Goal: Task Accomplishment & Management: Manage account settings

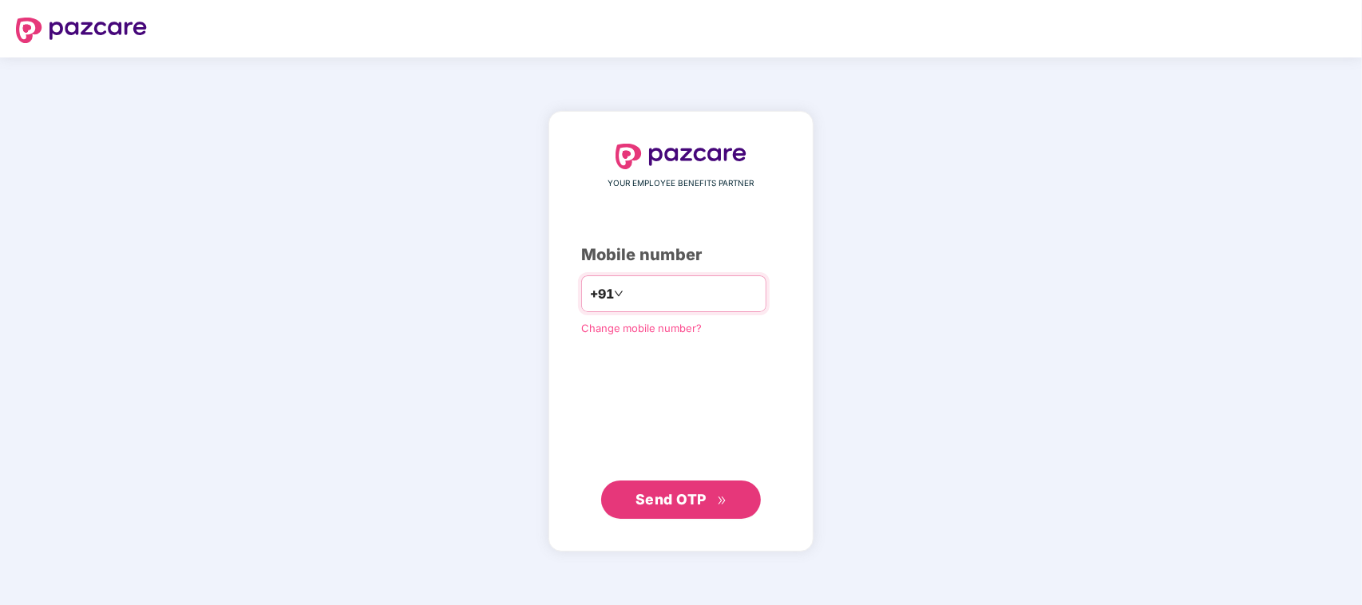
click at [677, 301] on input "number" at bounding box center [692, 294] width 131 height 26
type input "**********"
click at [679, 504] on span "Send OTP" at bounding box center [670, 499] width 71 height 17
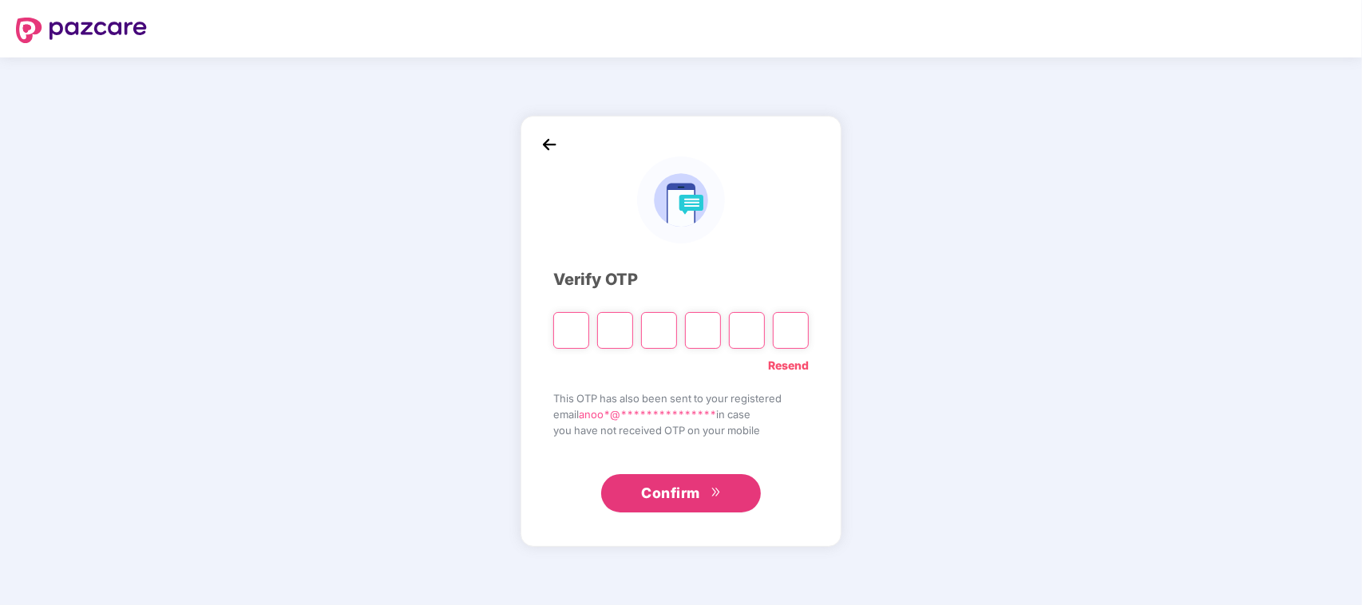
type input "*"
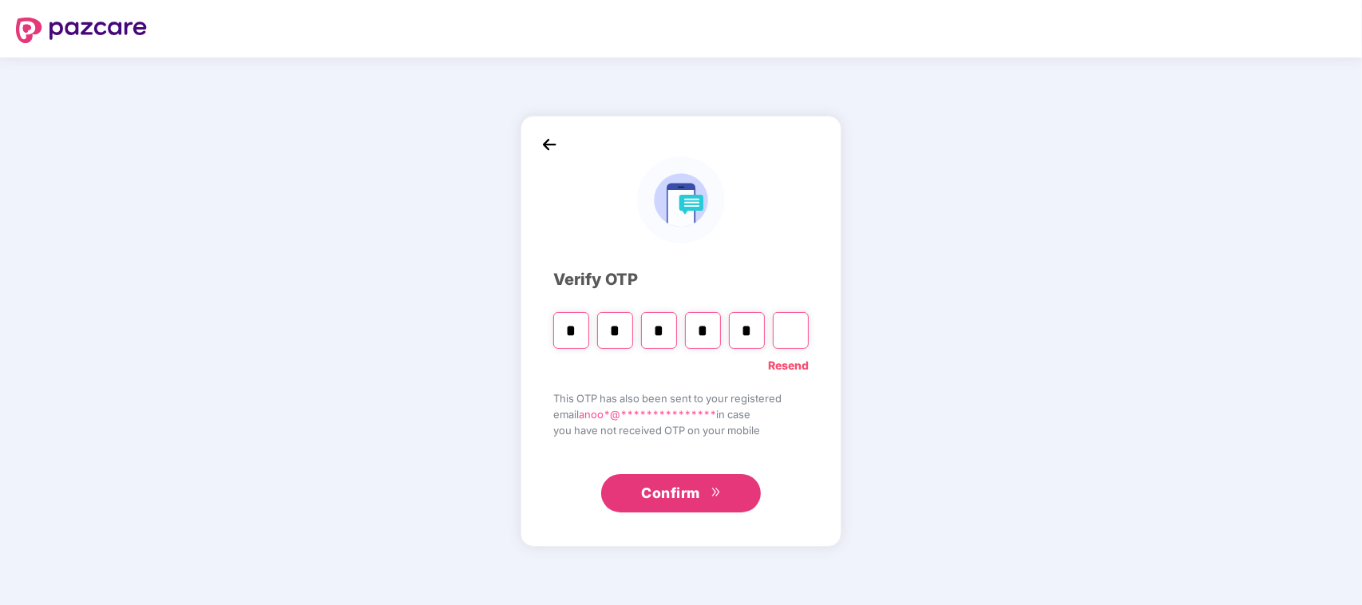
type input "*"
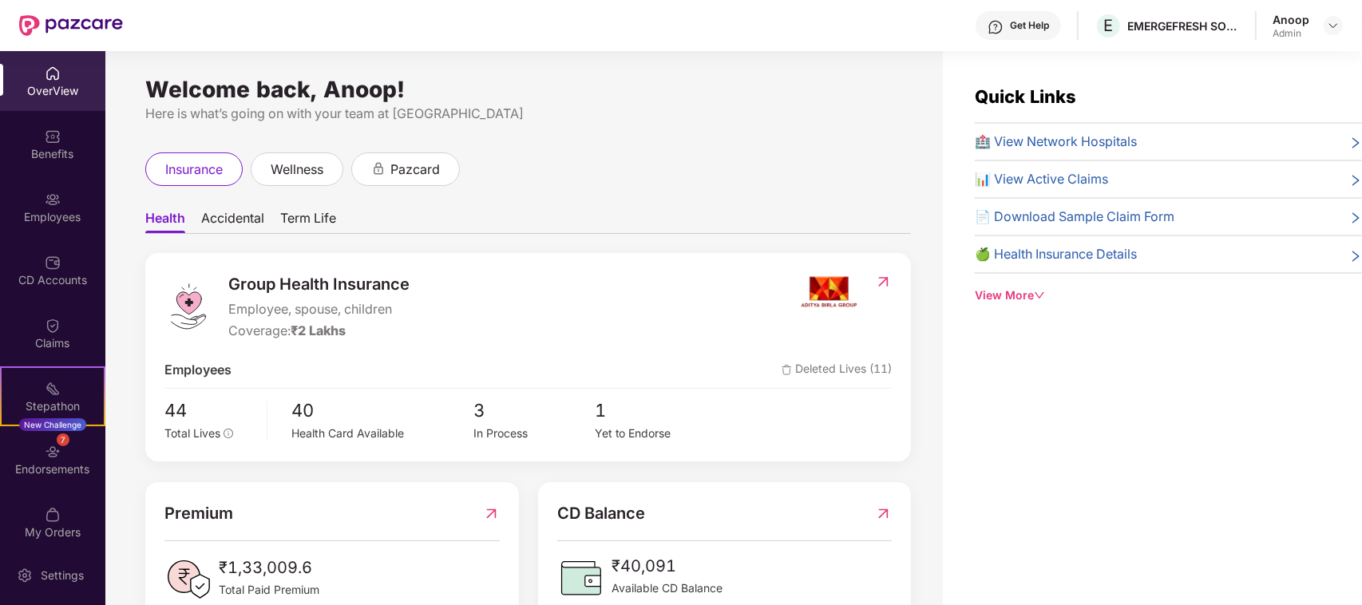
click at [1323, 24] on div at bounding box center [1332, 25] width 19 height 19
click at [1327, 20] on img at bounding box center [1333, 25] width 13 height 13
click at [773, 132] on div "Welcome back, Anoop! Here is what’s going on with your team at Pazcare insuranc…" at bounding box center [523, 337] width 837 height 573
click at [57, 527] on div "My Orders" at bounding box center [52, 532] width 105 height 16
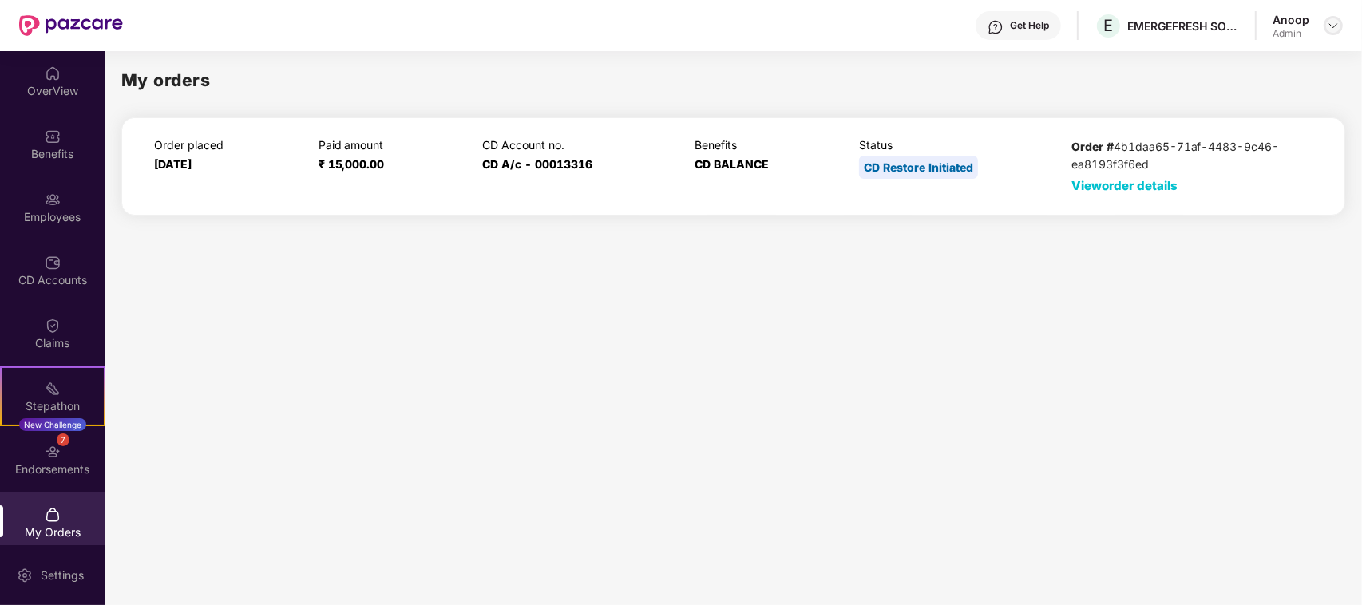
click at [1331, 21] on img at bounding box center [1333, 25] width 13 height 13
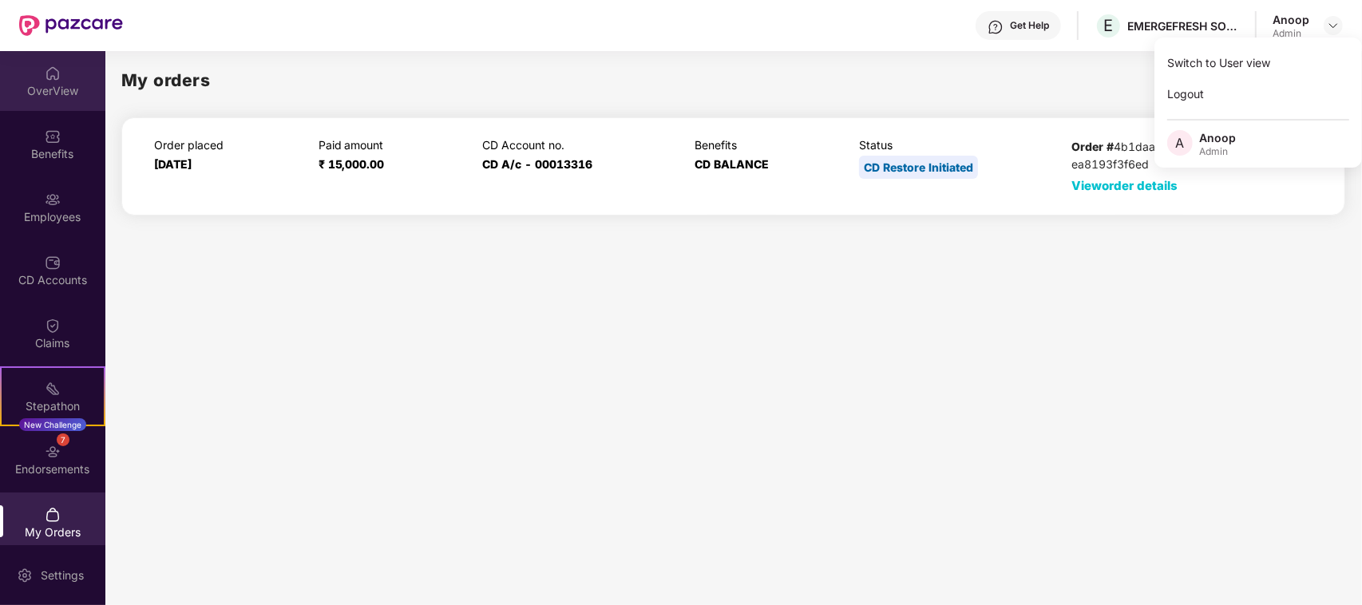
click at [45, 66] on img at bounding box center [53, 73] width 16 height 16
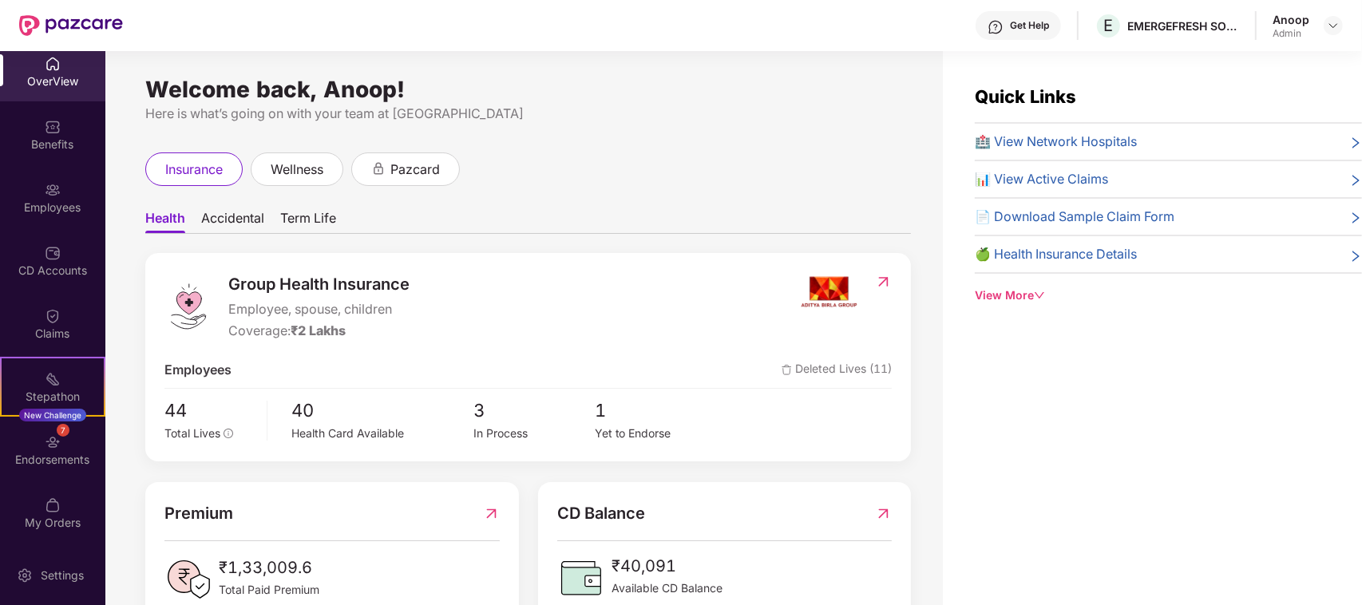
scroll to position [50, 0]
